Goal: Task Accomplishment & Management: Manage account settings

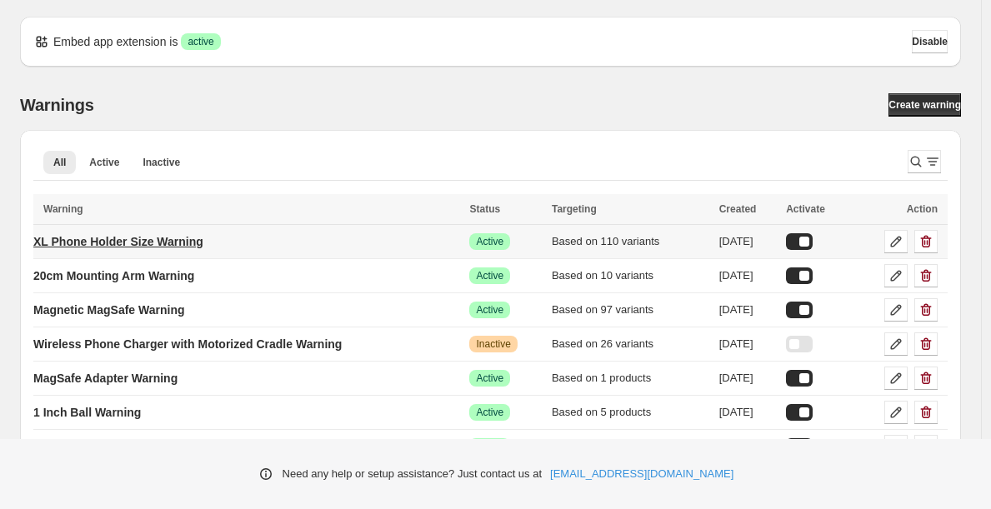
click at [123, 243] on p "XL Phone Holder Size Warning" at bounding box center [118, 241] width 170 height 17
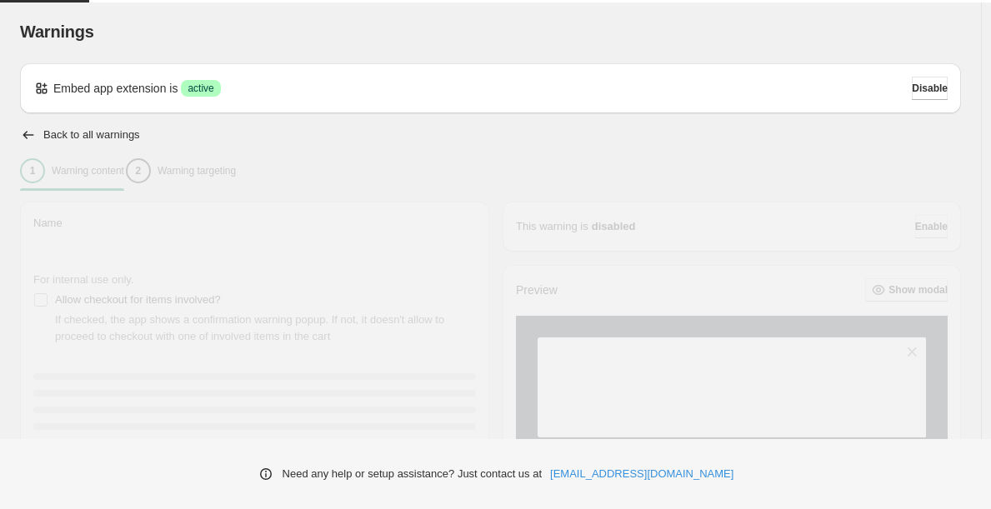
type input "**********"
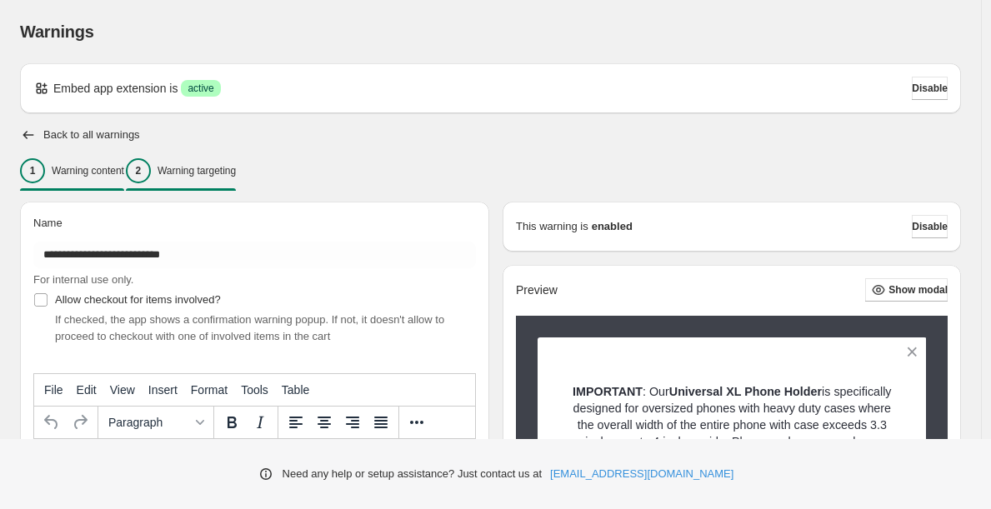
click at [236, 163] on div "2 Warning targeting" at bounding box center [181, 170] width 110 height 25
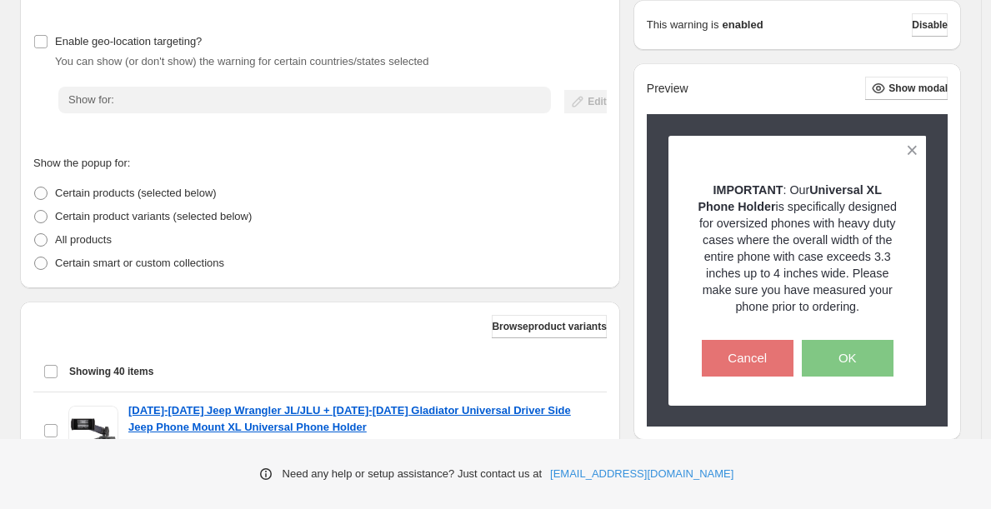
scroll to position [435, 0]
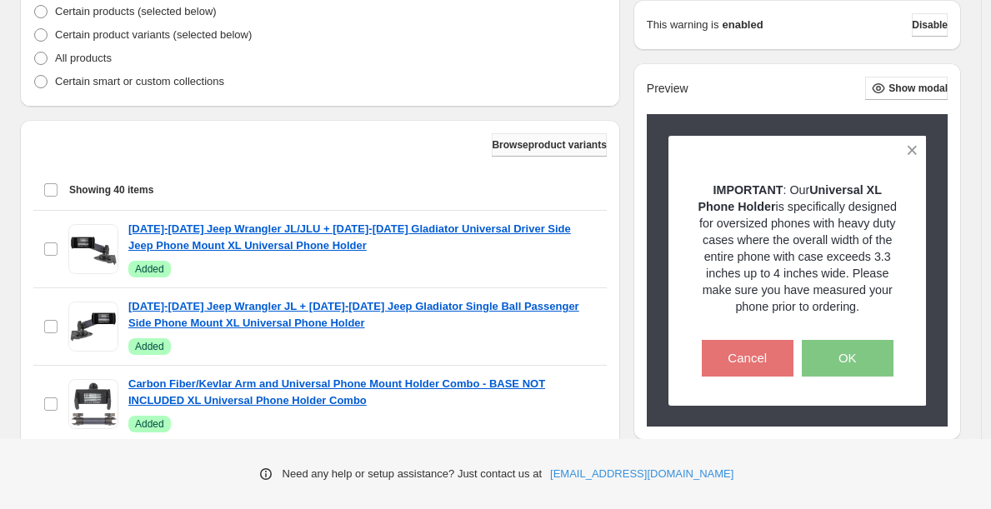
click at [522, 148] on span "Browse product variants" at bounding box center [549, 144] width 114 height 13
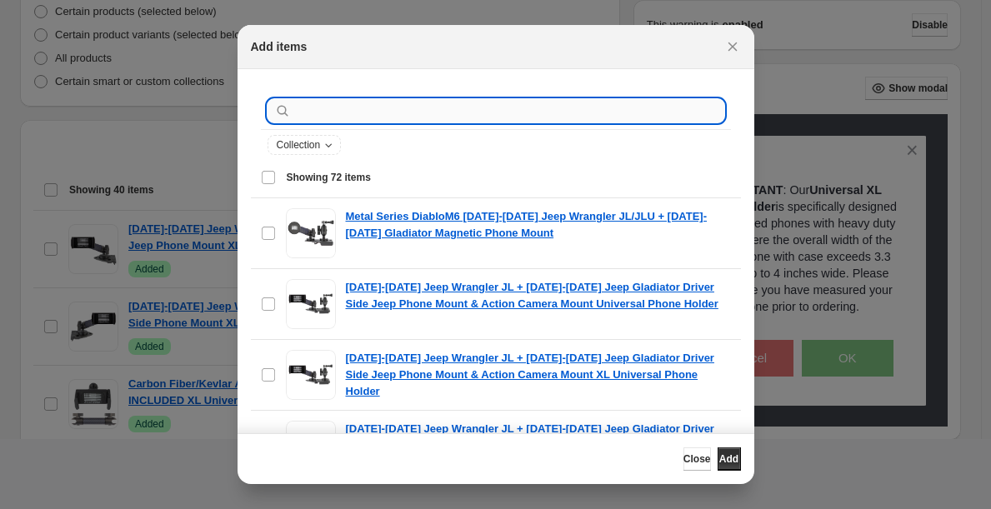
click at [418, 102] on input ":r1r:" at bounding box center [509, 110] width 430 height 23
type input "********"
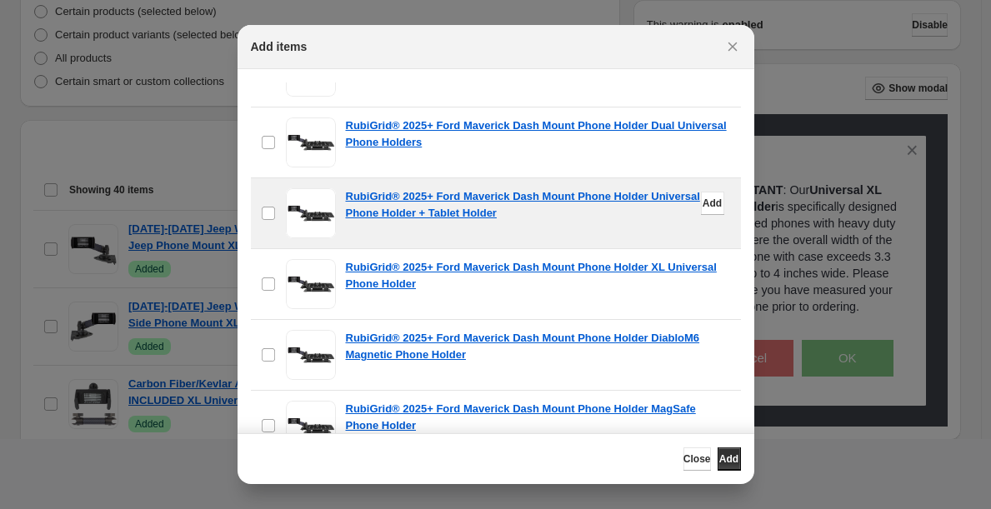
scroll to position [879, 0]
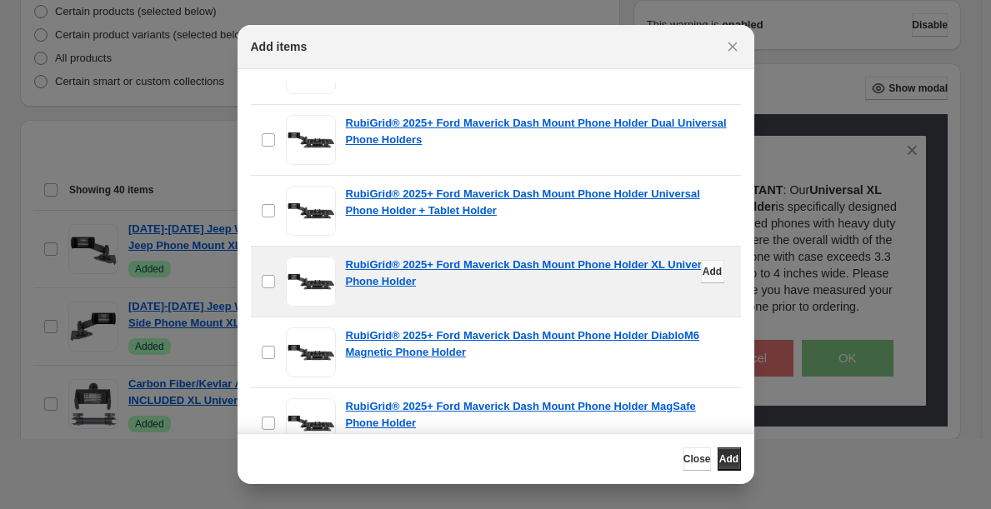
click at [703, 272] on span "Add" at bounding box center [712, 271] width 19 height 13
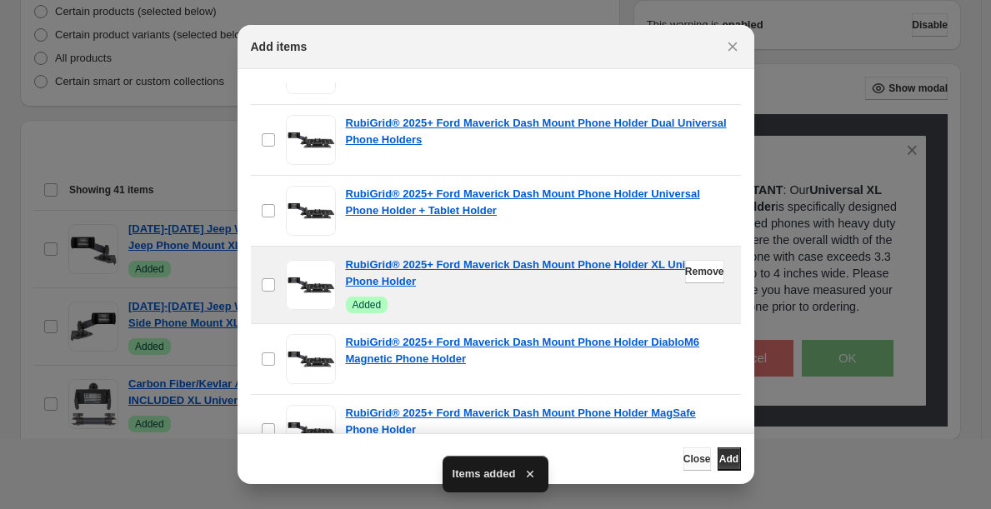
click at [684, 458] on span "Close" at bounding box center [698, 459] width 28 height 13
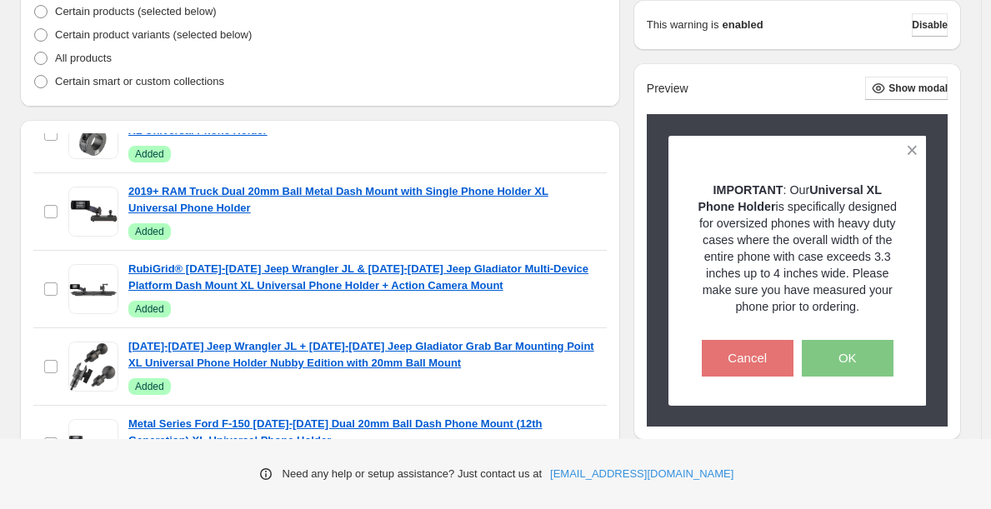
scroll to position [661, 0]
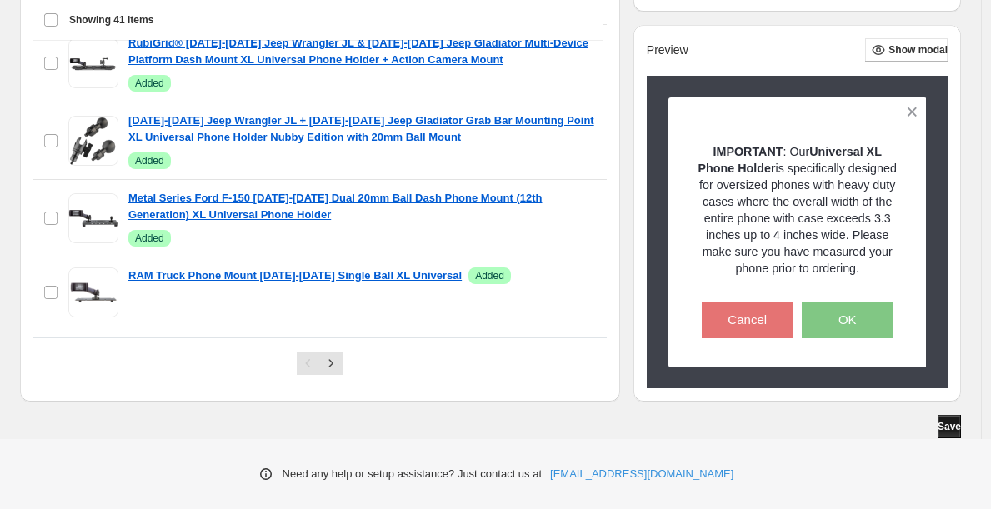
click at [944, 431] on span "Save" at bounding box center [949, 426] width 23 height 13
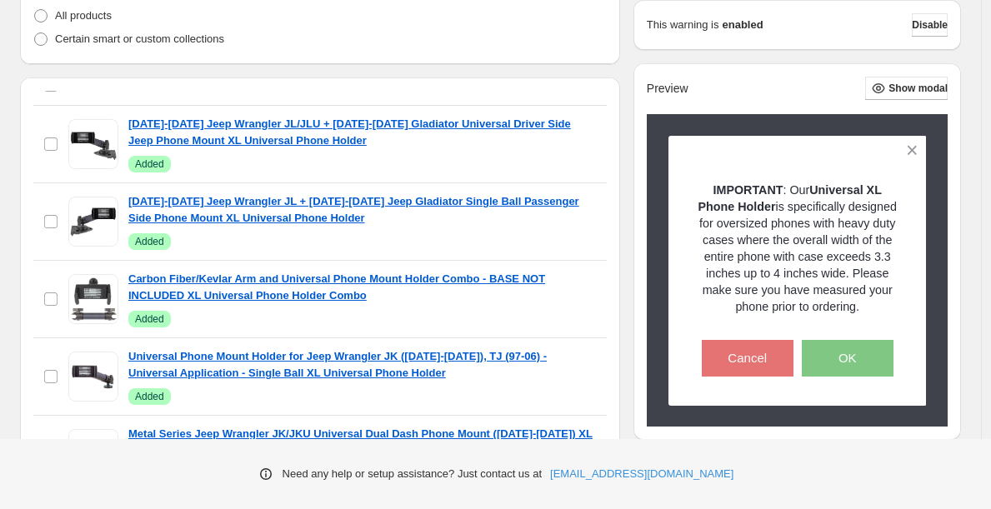
scroll to position [0, 0]
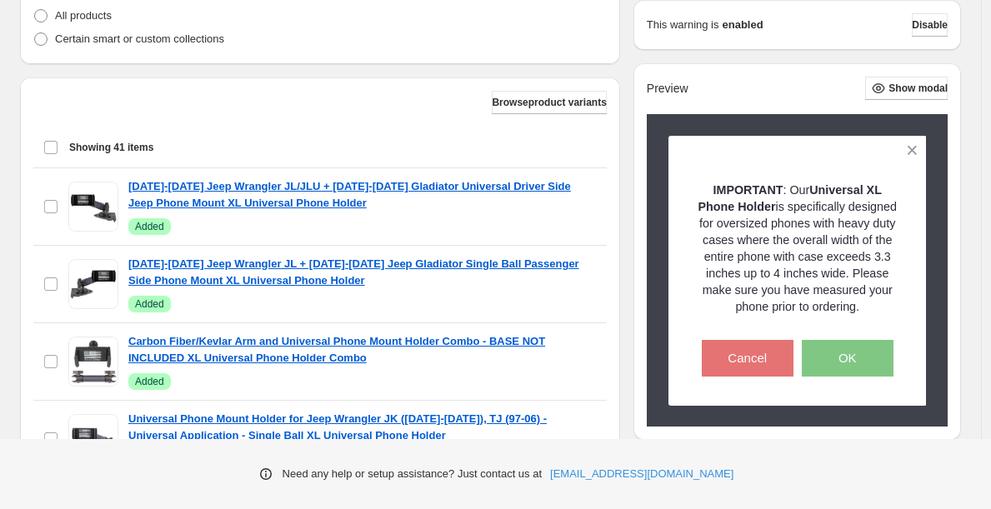
click at [313, 73] on div "Show the warning only once? If checked, the warning is shown once per customer …" at bounding box center [314, 148] width 614 height 874
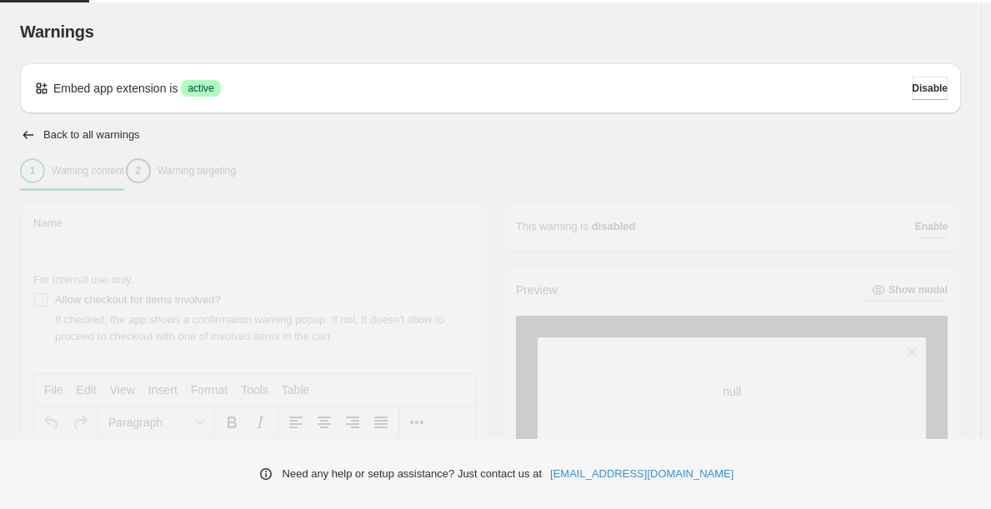
type input "**********"
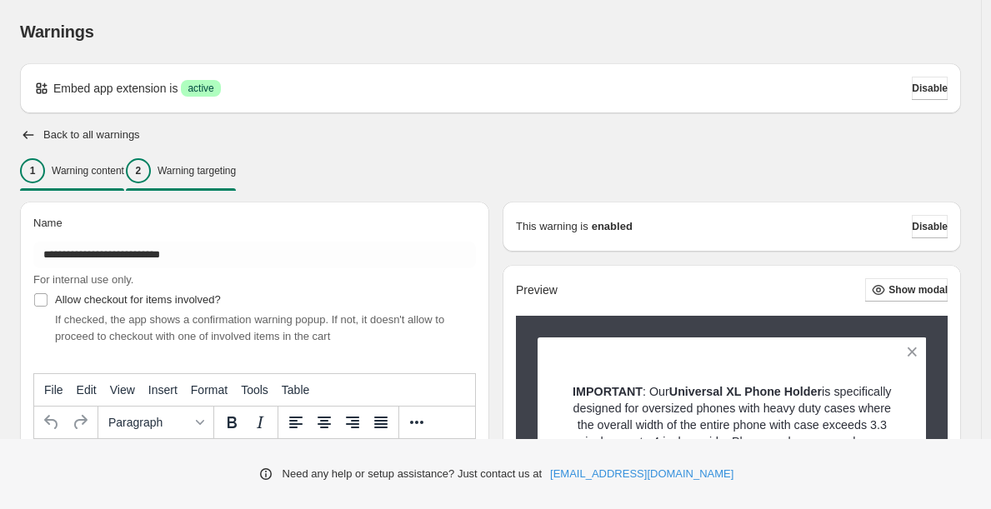
click at [210, 153] on button "2 Warning targeting" at bounding box center [181, 170] width 110 height 35
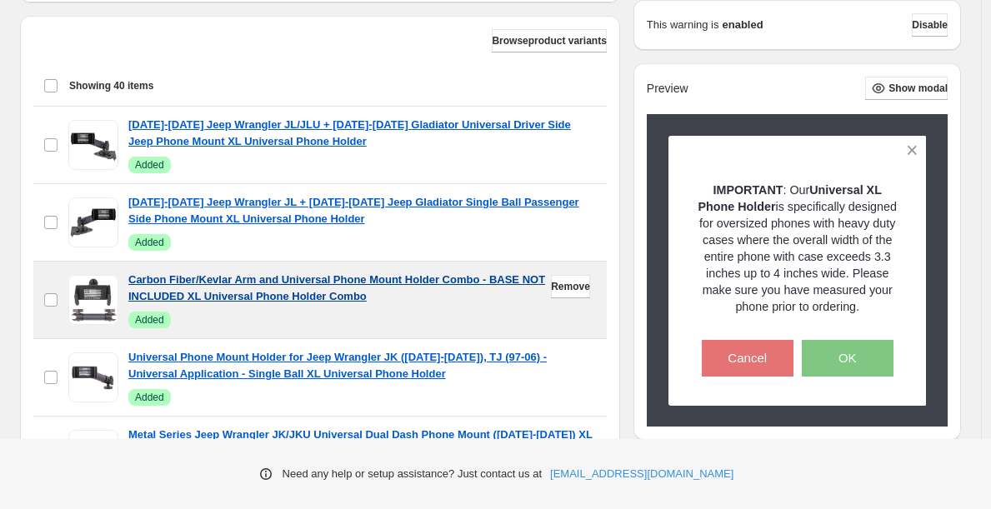
scroll to position [308, 0]
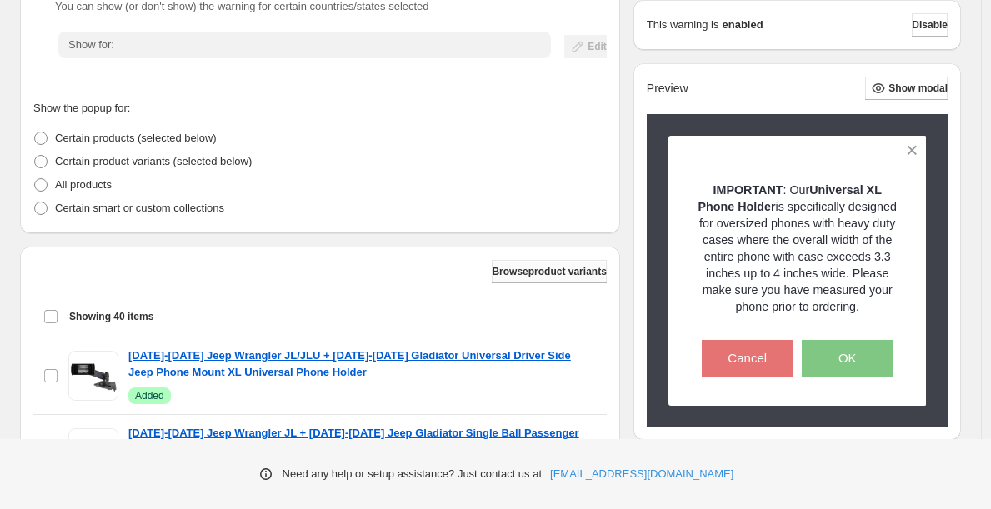
click at [545, 270] on span "Browse product variants" at bounding box center [549, 271] width 114 height 13
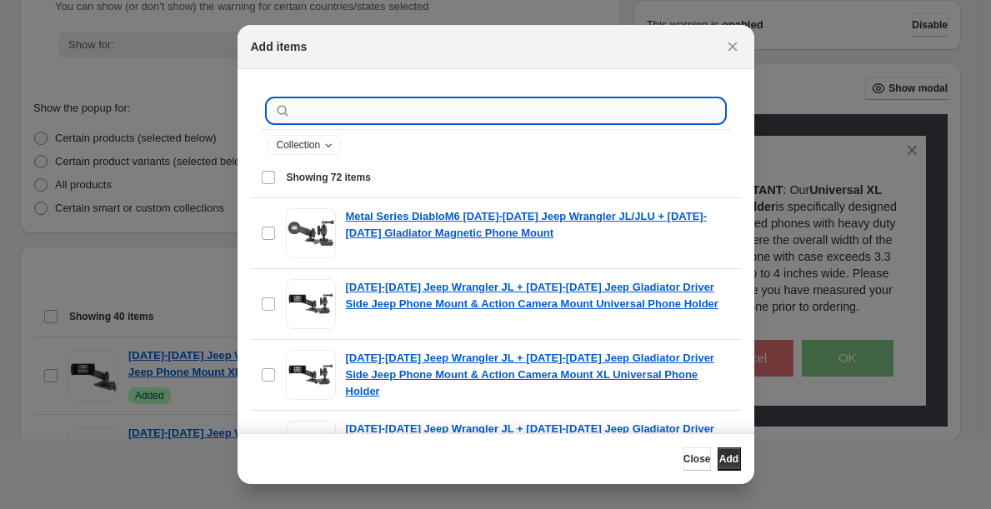
click at [435, 102] on input ":r16:" at bounding box center [509, 110] width 430 height 23
type input "********"
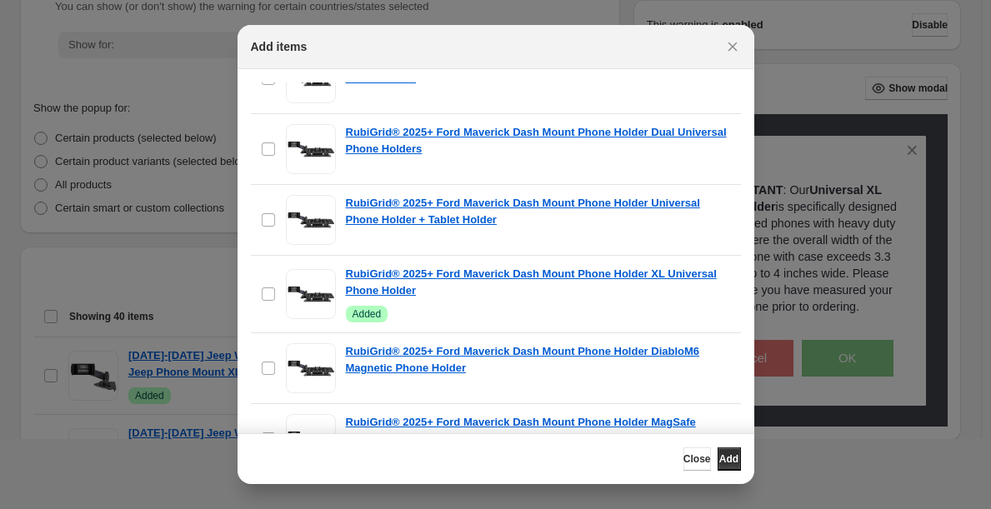
scroll to position [878, 0]
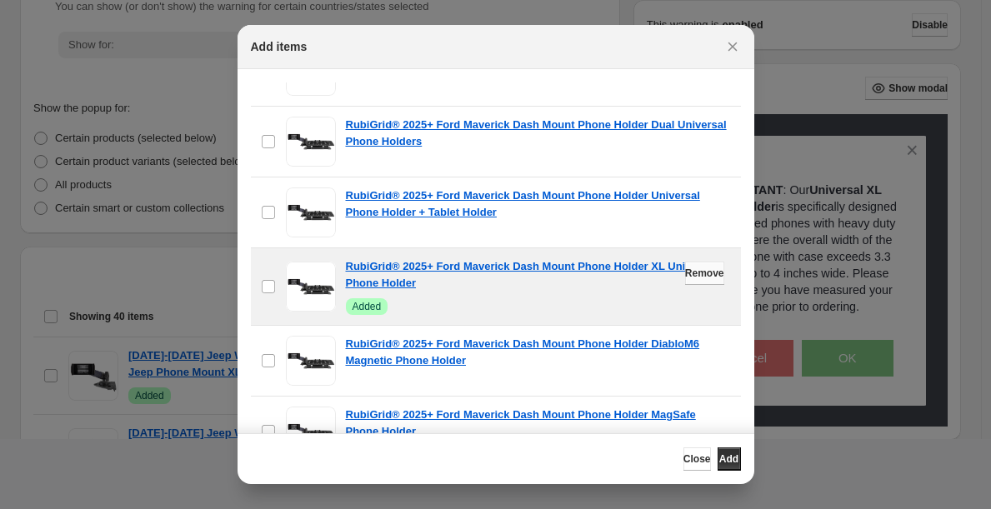
click at [688, 273] on span "Remove" at bounding box center [704, 273] width 39 height 13
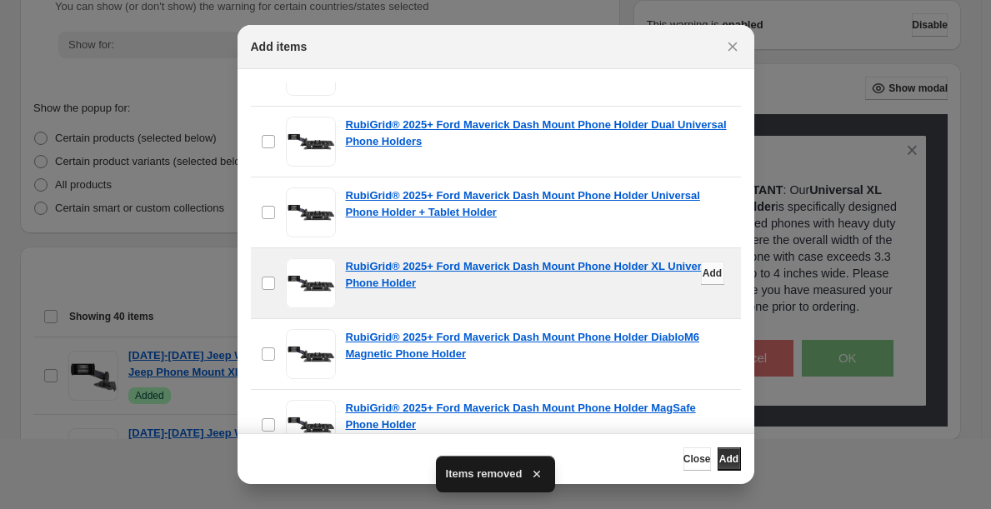
click at [703, 275] on span "Add" at bounding box center [712, 273] width 19 height 13
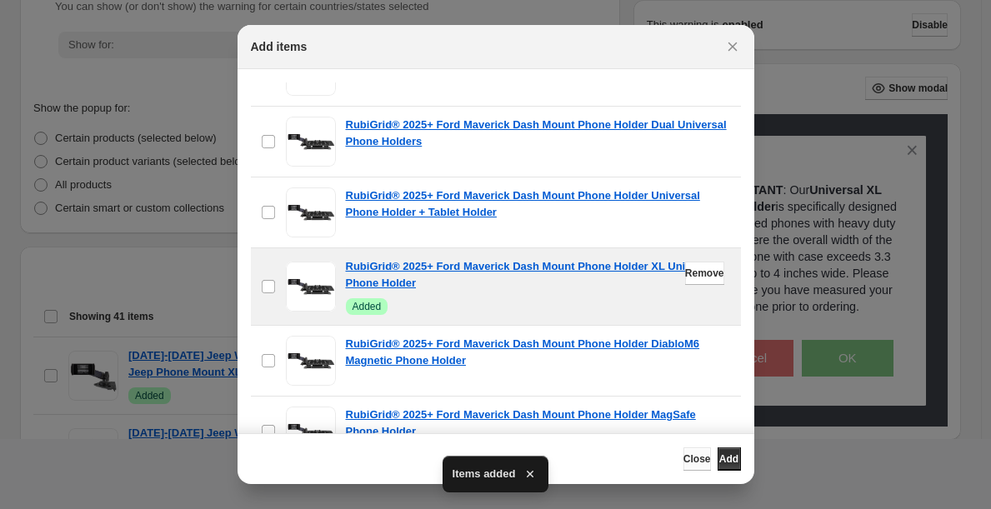
click at [684, 453] on span "Close" at bounding box center [698, 459] width 28 height 13
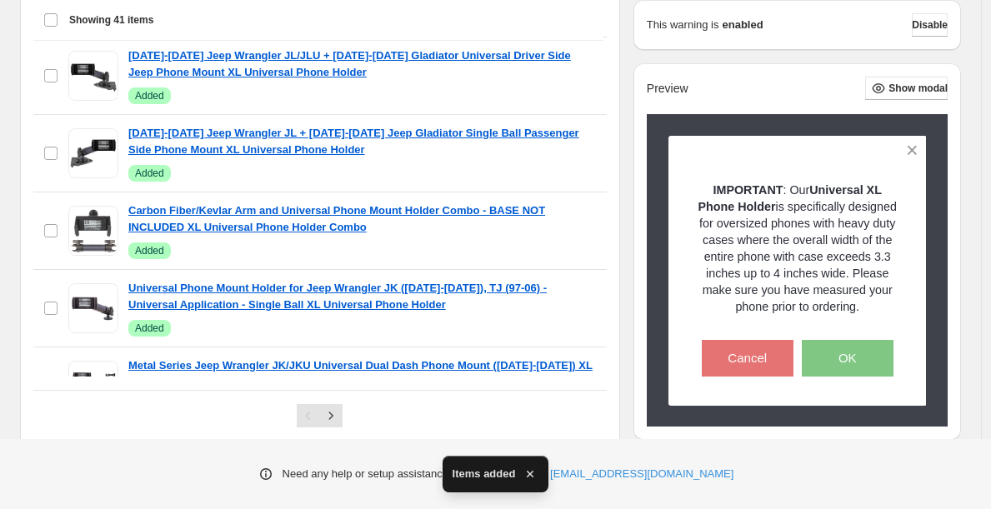
scroll to position [661, 0]
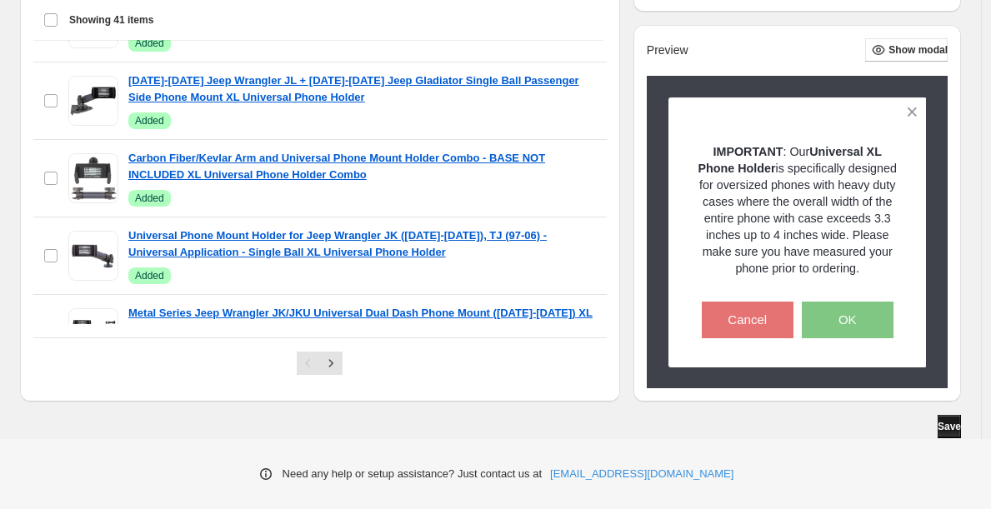
click at [944, 424] on span "Save" at bounding box center [949, 426] width 23 height 13
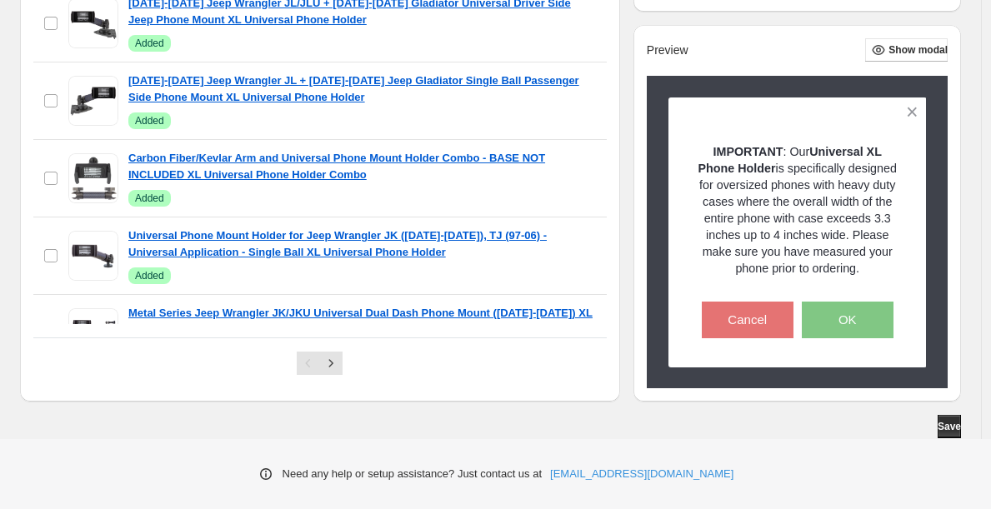
scroll to position [0, 0]
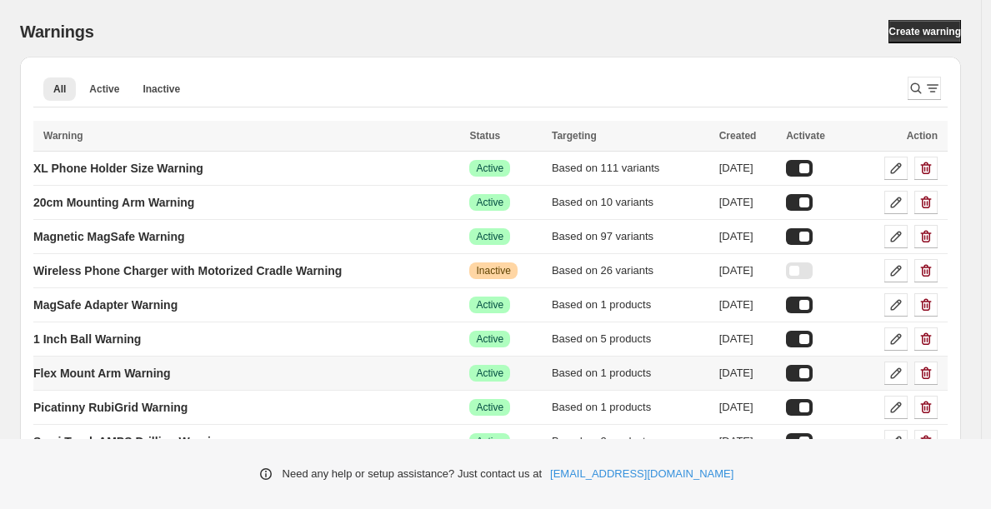
scroll to position [34, 0]
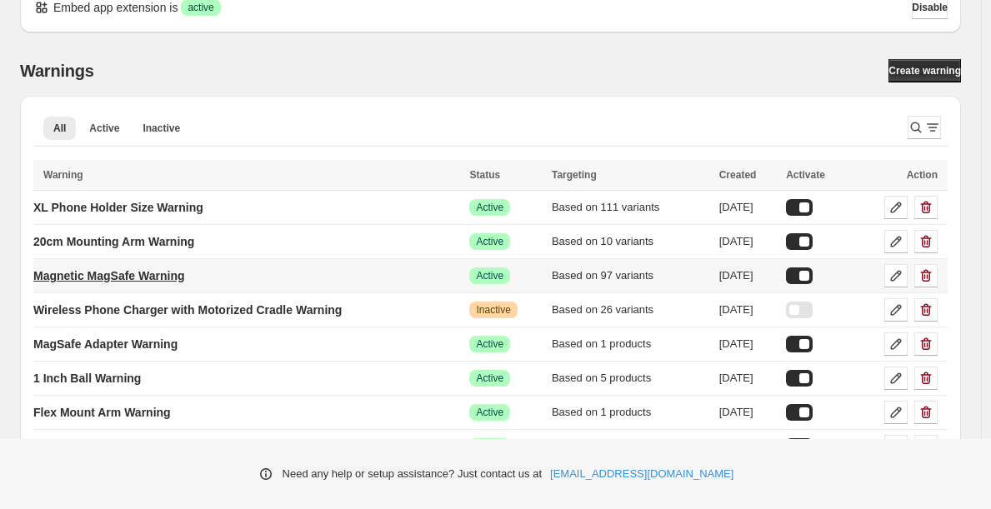
click at [103, 273] on p "Magnetic MagSafe Warning" at bounding box center [109, 276] width 152 height 17
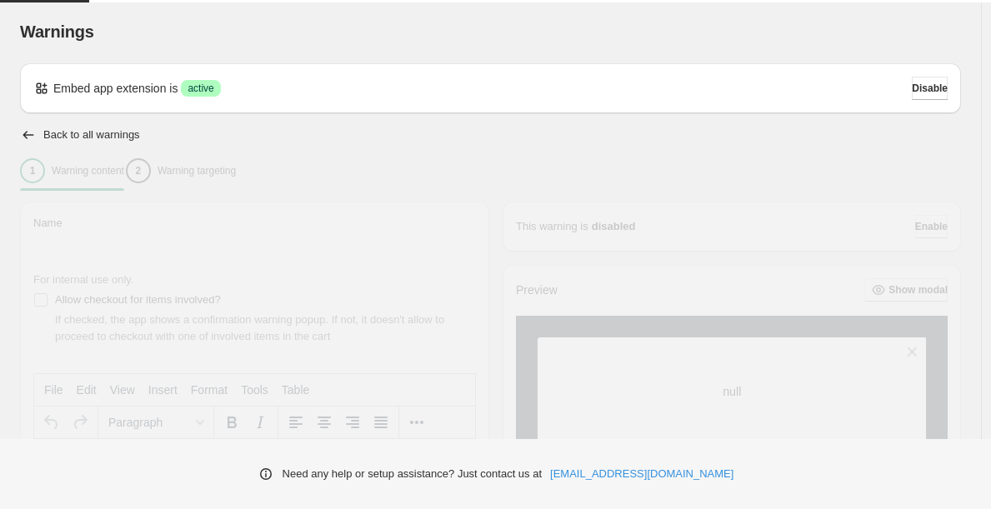
type input "**********"
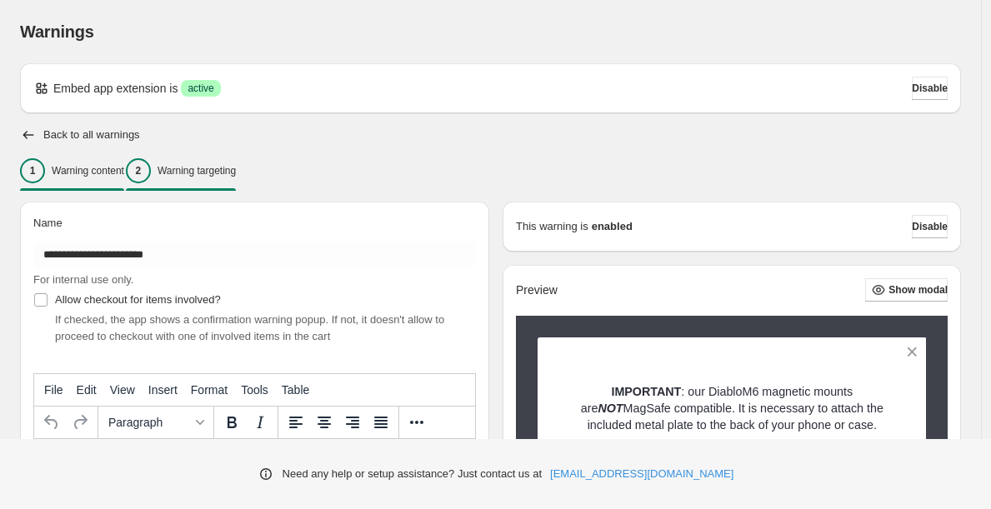
click at [218, 165] on p "Warning targeting" at bounding box center [197, 170] width 78 height 13
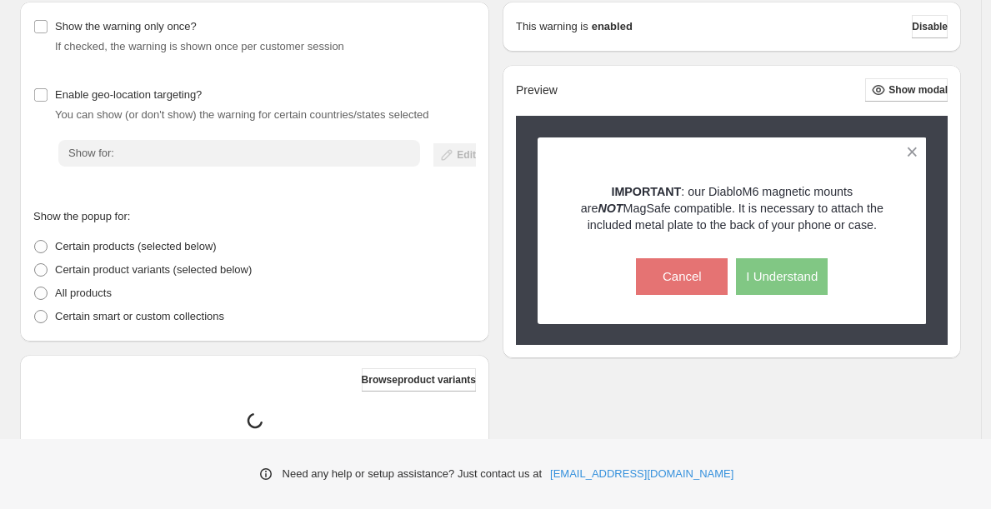
scroll to position [485, 0]
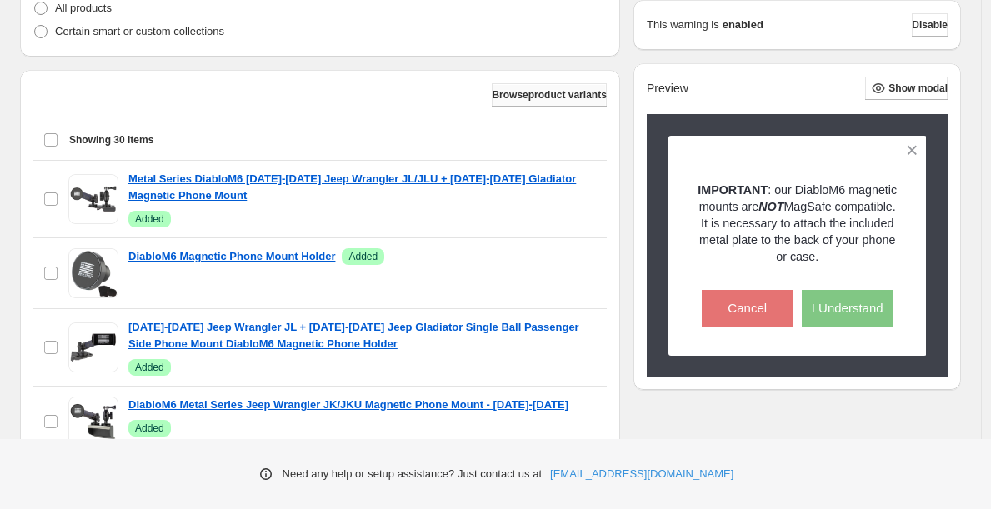
click at [556, 100] on span "Browse product variants" at bounding box center [549, 94] width 114 height 13
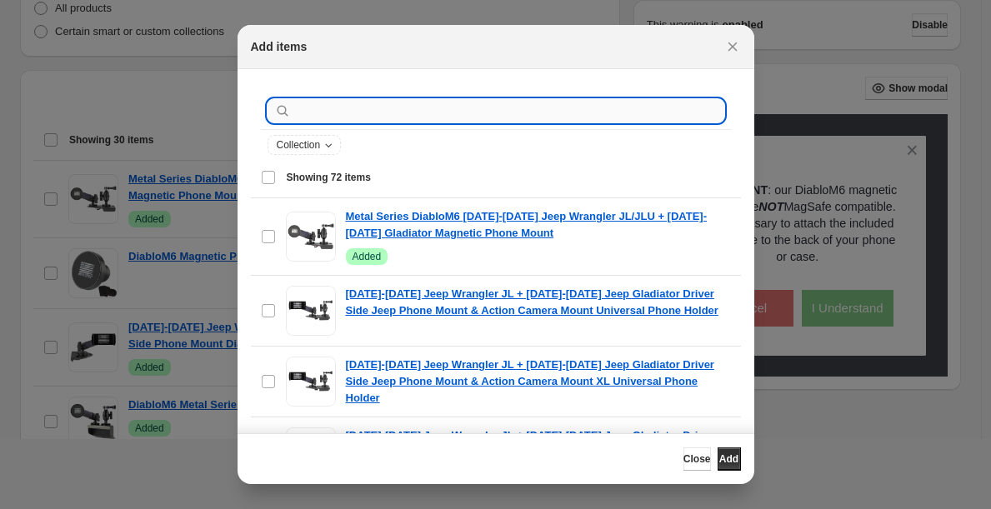
click at [548, 121] on input ":r16:" at bounding box center [509, 110] width 430 height 23
type input "********"
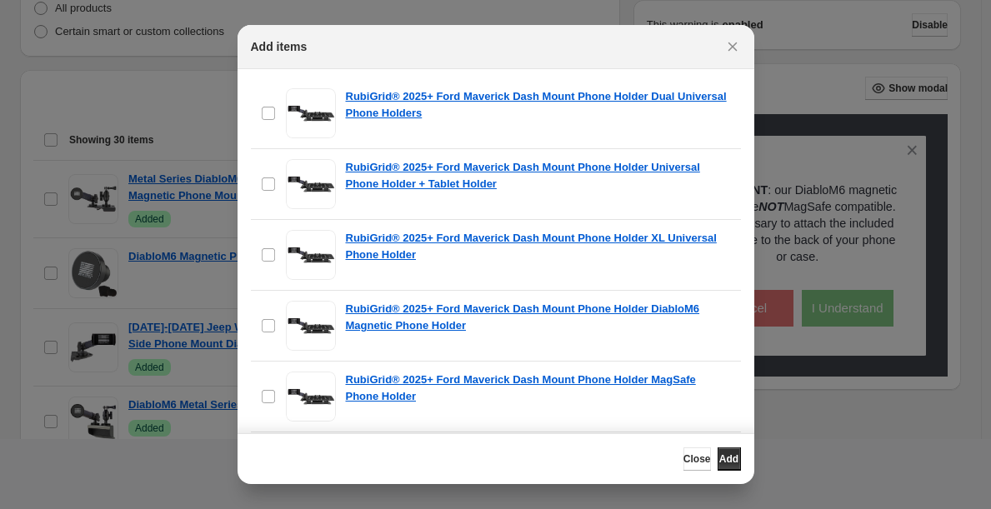
scroll to position [936, 0]
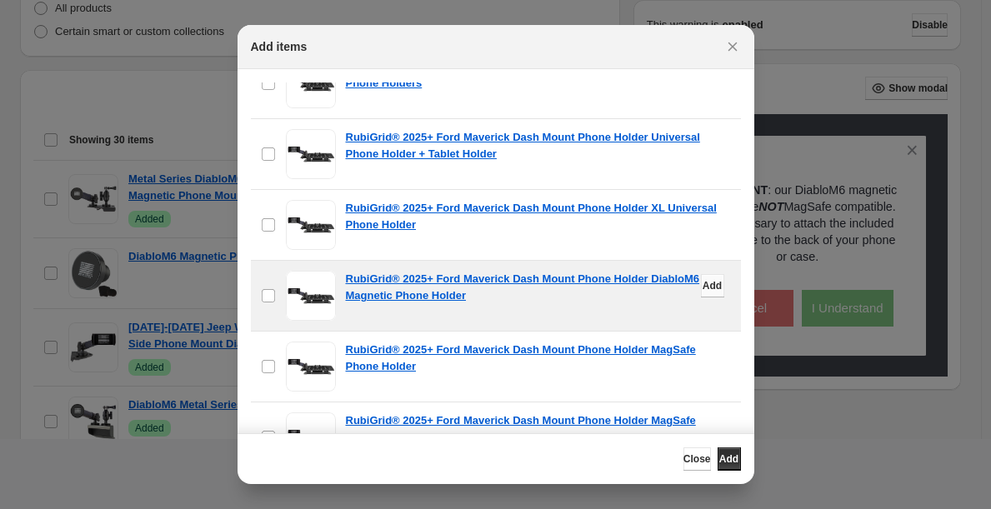
click at [701, 293] on button "Add" at bounding box center [712, 285] width 23 height 23
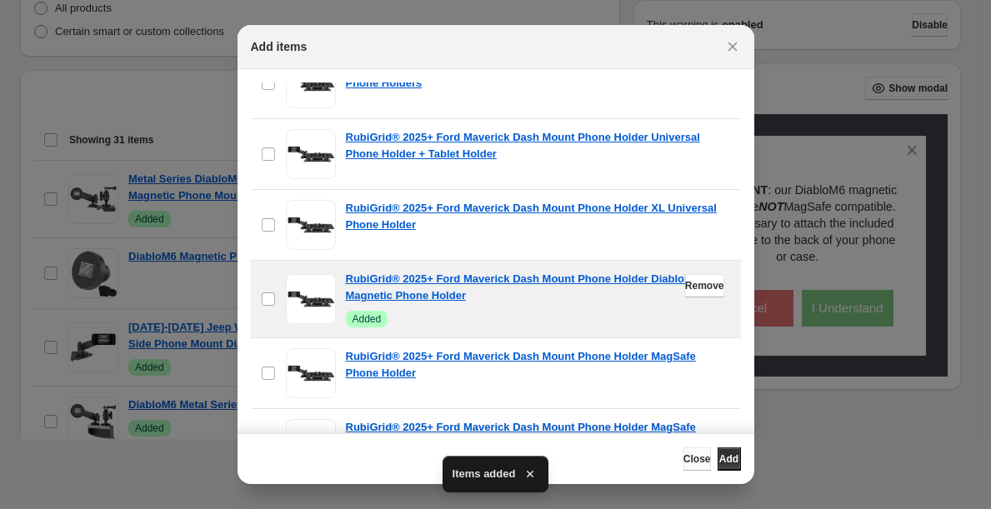
click at [684, 461] on span "Close" at bounding box center [698, 459] width 28 height 13
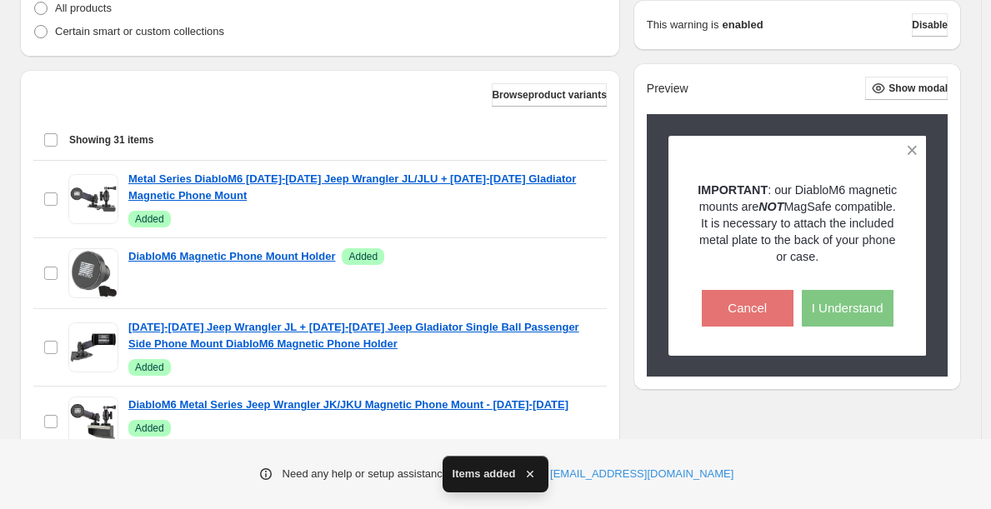
scroll to position [661, 0]
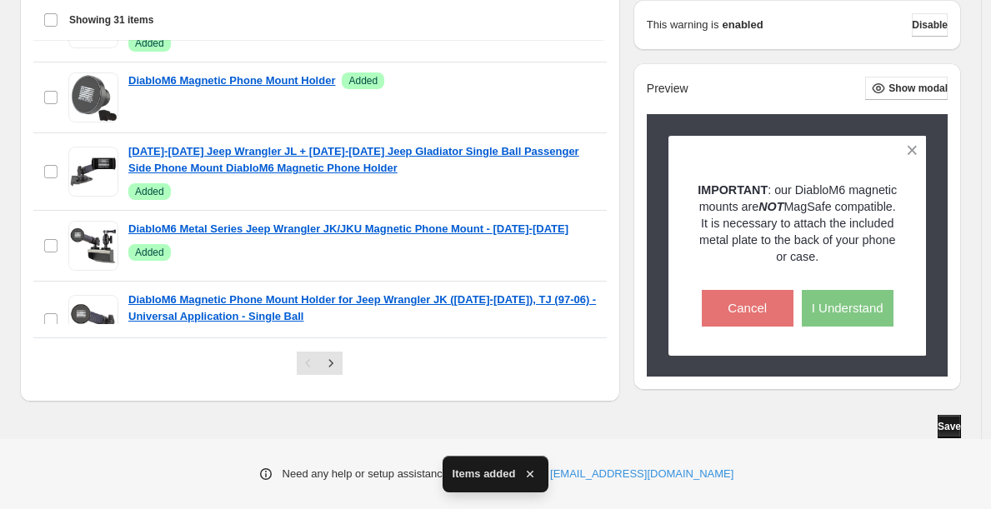
click at [957, 433] on button "Save" at bounding box center [949, 426] width 23 height 23
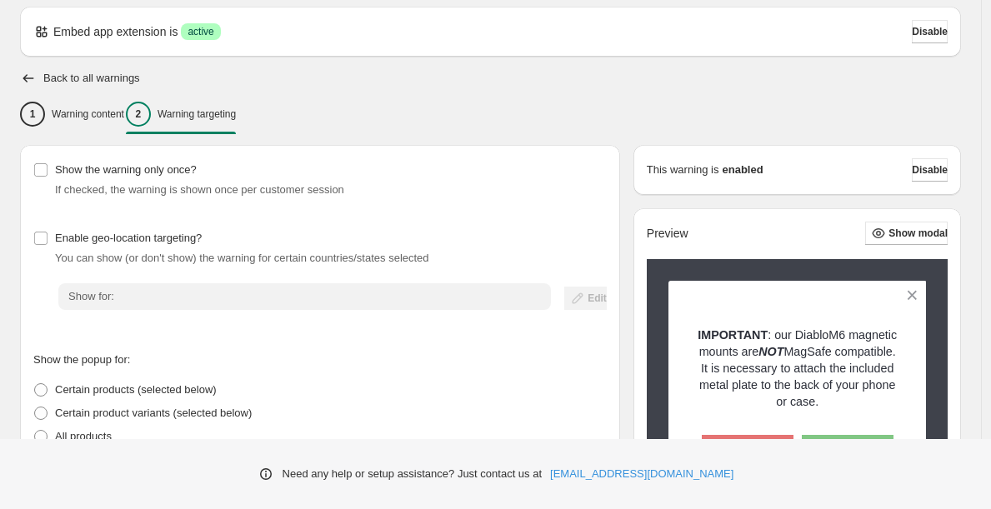
scroll to position [0, 0]
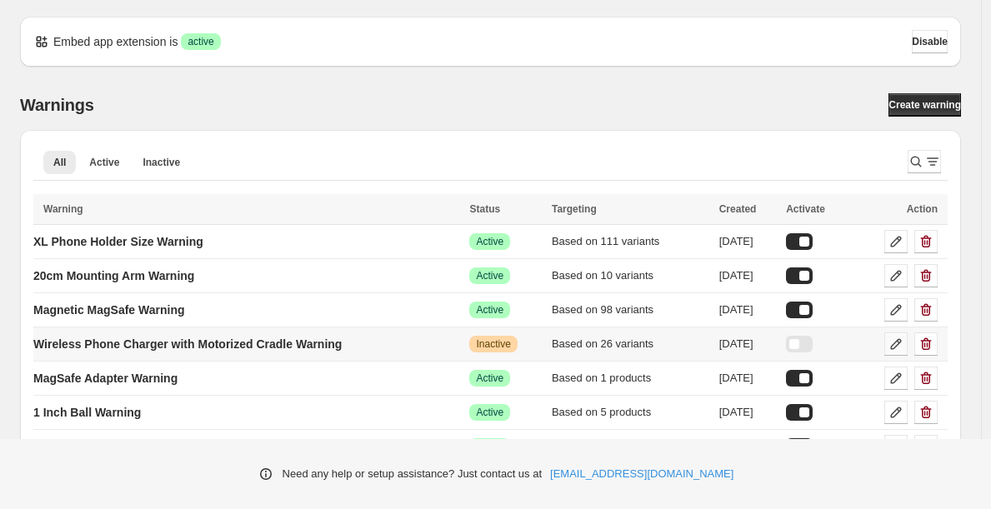
click at [902, 348] on icon at bounding box center [896, 344] width 11 height 11
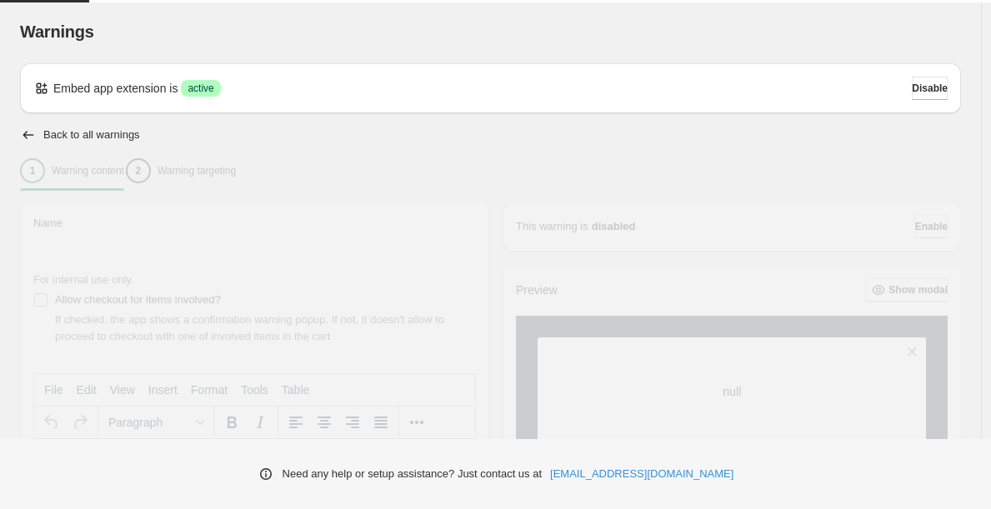
type input "**********"
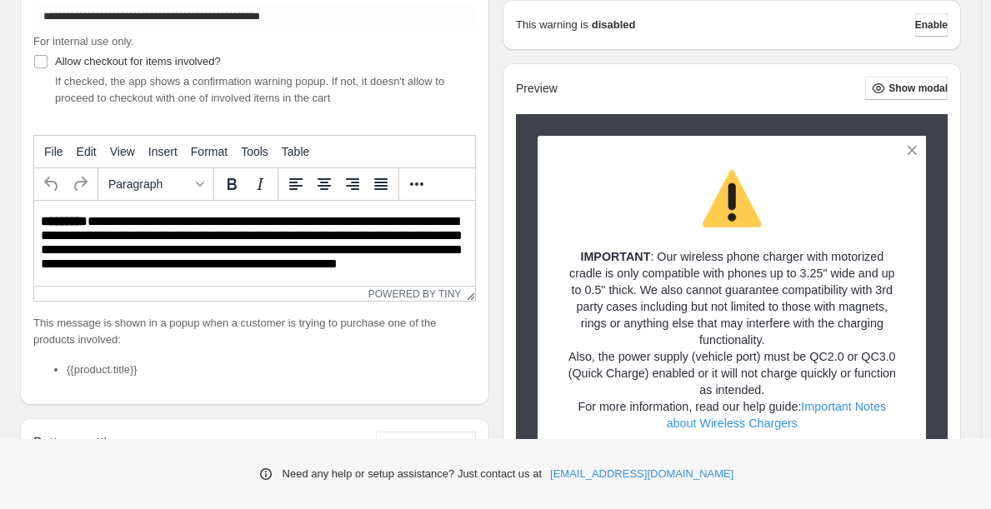
scroll to position [260, 0]
